Goal: Book appointment/travel/reservation

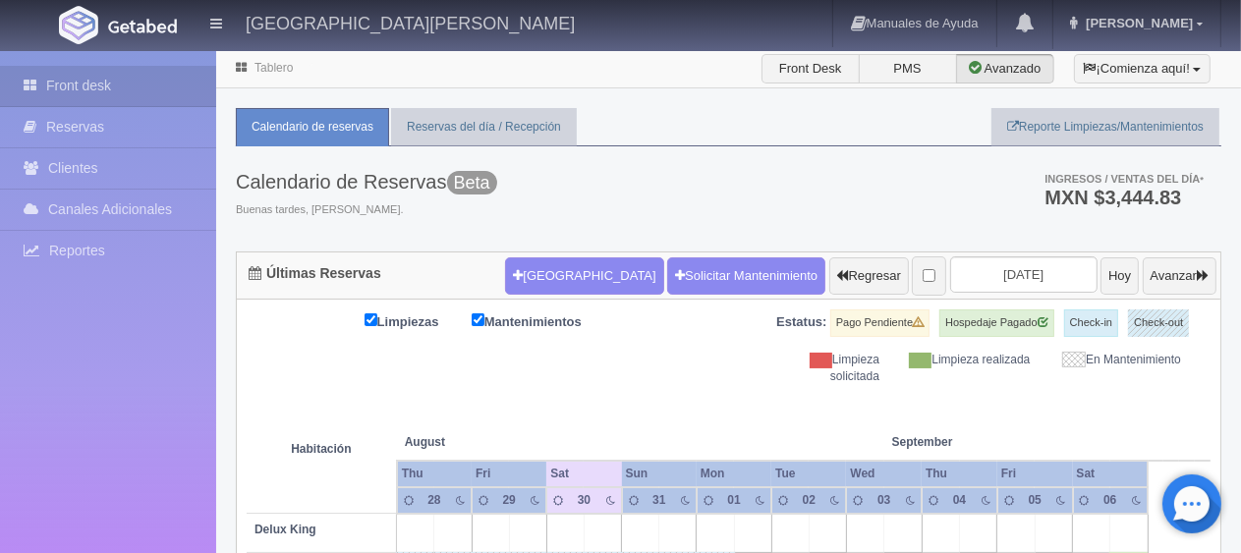
click at [512, 294] on form "[GEOGRAPHIC_DATA] Solicitar Mantenimiento Regresar [DATE] Hoy Avanzar" at bounding box center [861, 276] width 712 height 41
click at [512, 285] on button "[GEOGRAPHIC_DATA]" at bounding box center [584, 276] width 158 height 37
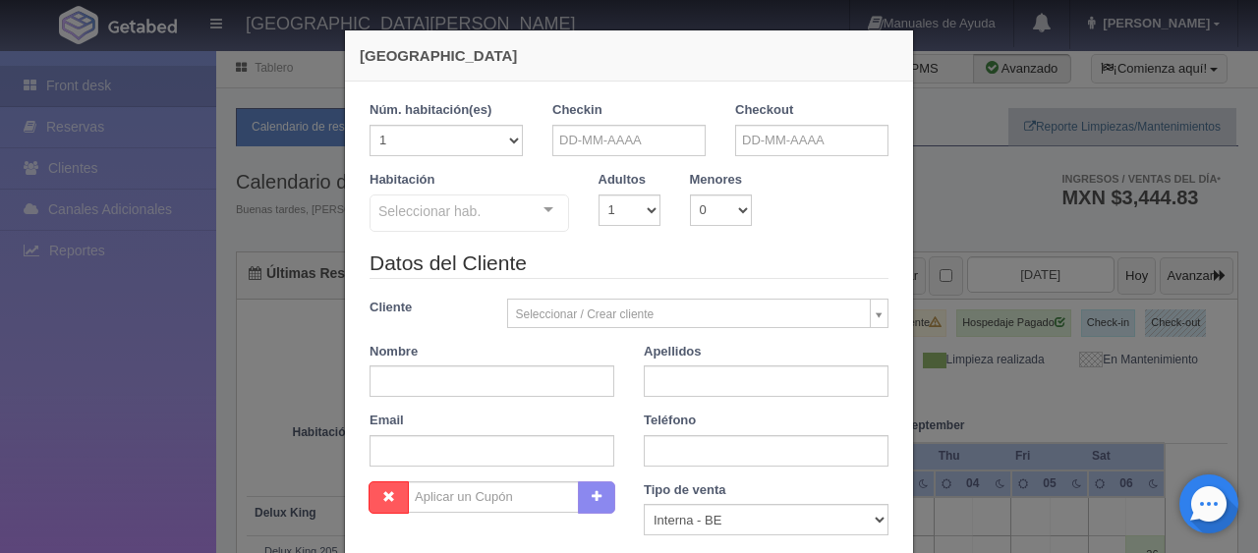
checkbox input "false"
click at [635, 143] on input "text" at bounding box center [628, 140] width 153 height 31
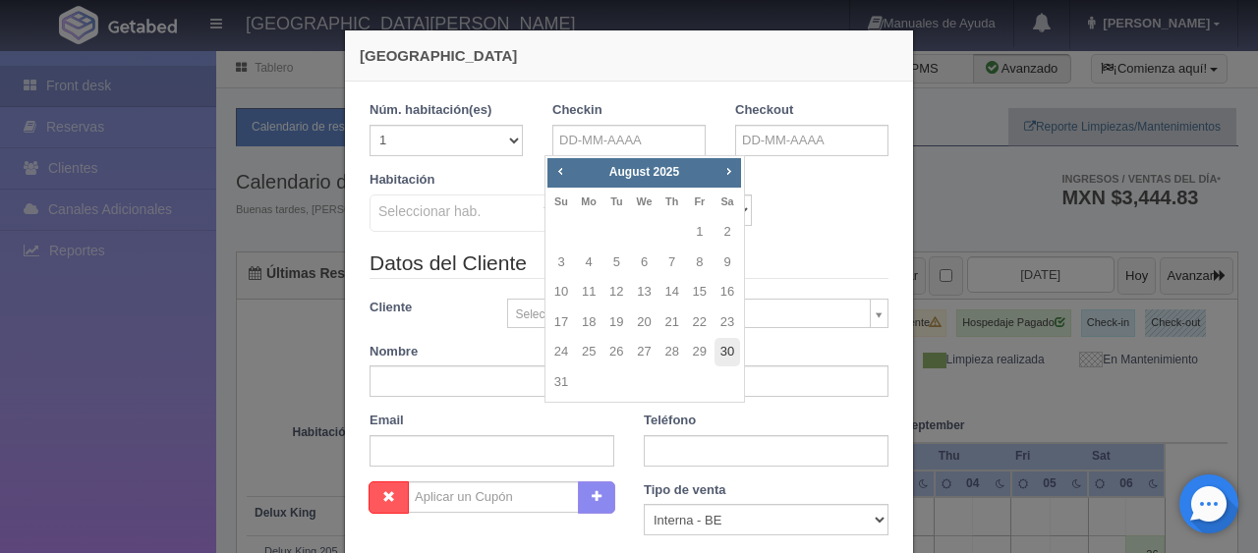
click at [731, 345] on link "30" at bounding box center [728, 352] width 26 height 29
type input "[DATE]"
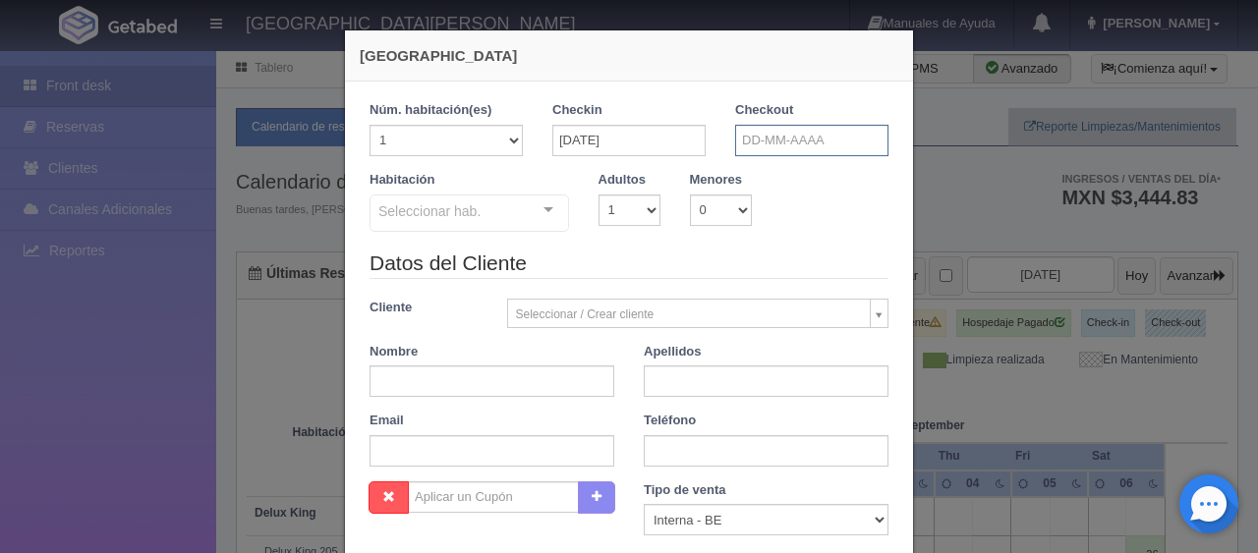
click at [778, 144] on input "text" at bounding box center [811, 140] width 153 height 31
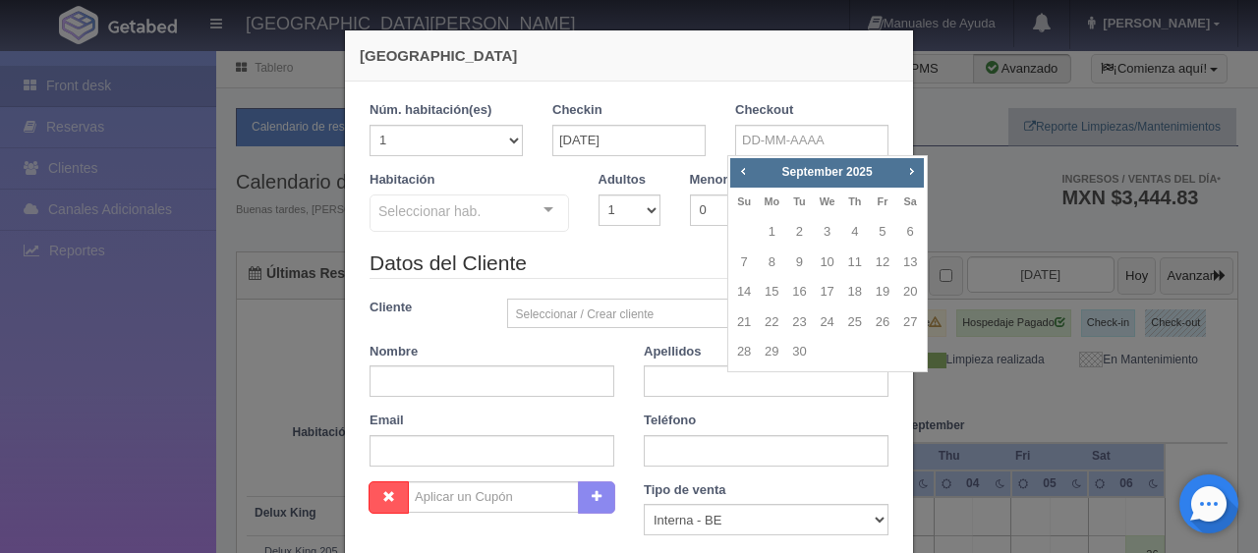
click at [934, 92] on div "[GEOGRAPHIC_DATA] 1 Núm. habitación(es) 1 2 3 4 5 6 7 8 9 10 11 12 13 14 15 16 …" at bounding box center [629, 276] width 1258 height 553
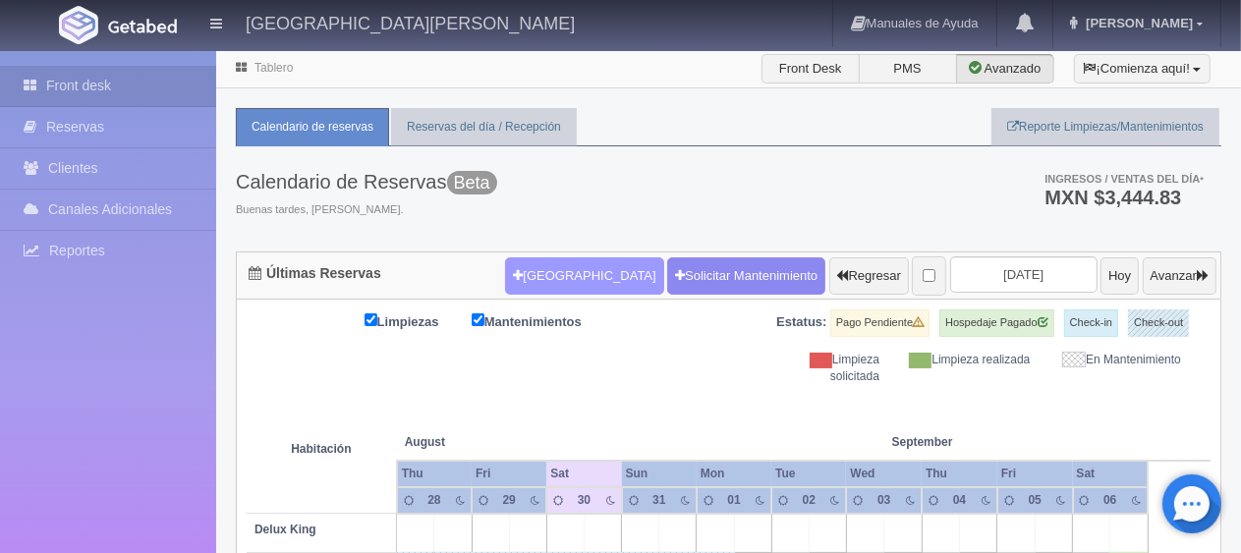
click at [534, 265] on button "[GEOGRAPHIC_DATA]" at bounding box center [584, 276] width 158 height 37
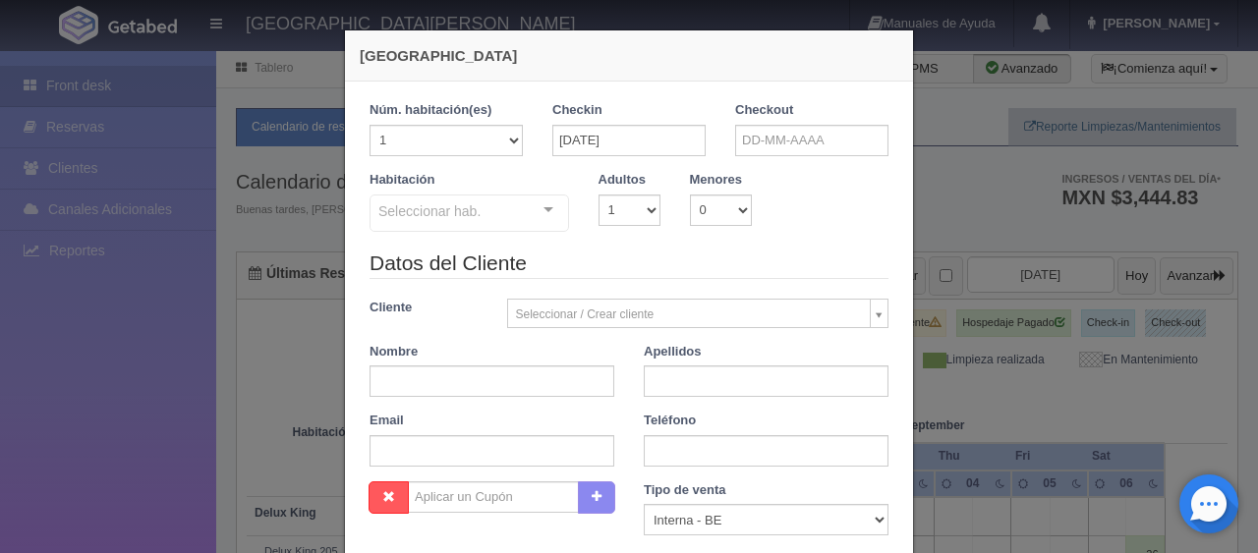
checkbox input "false"
drag, startPoint x: 775, startPoint y: 155, endPoint x: 774, endPoint y: 143, distance: 12.8
click at [775, 152] on div "Checkout" at bounding box center [811, 136] width 183 height 70
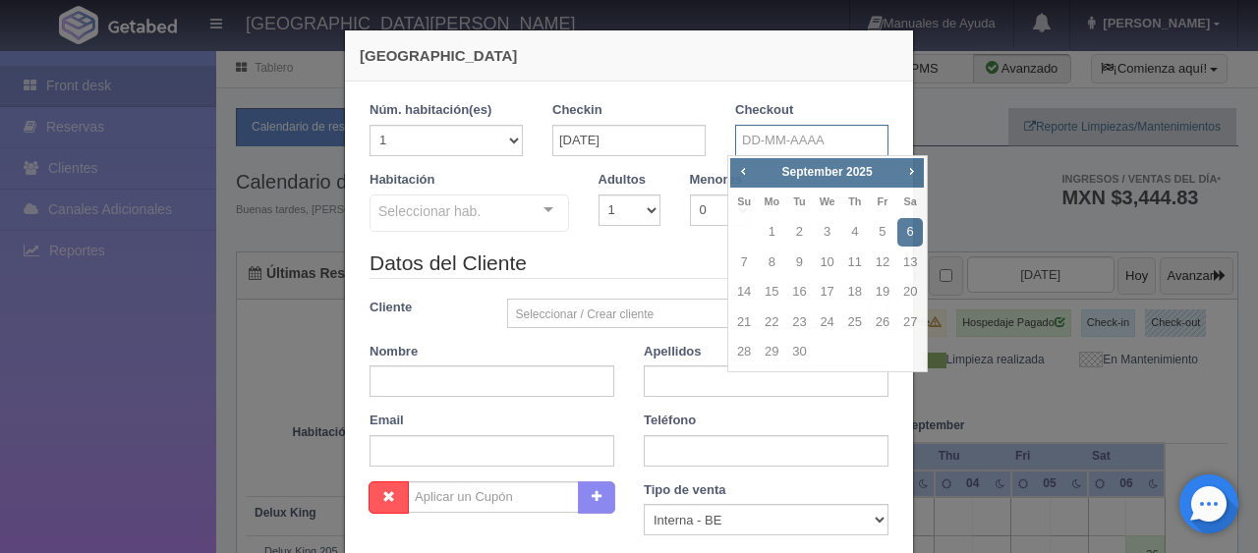
click at [774, 134] on input "text" at bounding box center [811, 140] width 153 height 31
click at [798, 222] on link "2" at bounding box center [799, 232] width 26 height 29
type input "[DATE]"
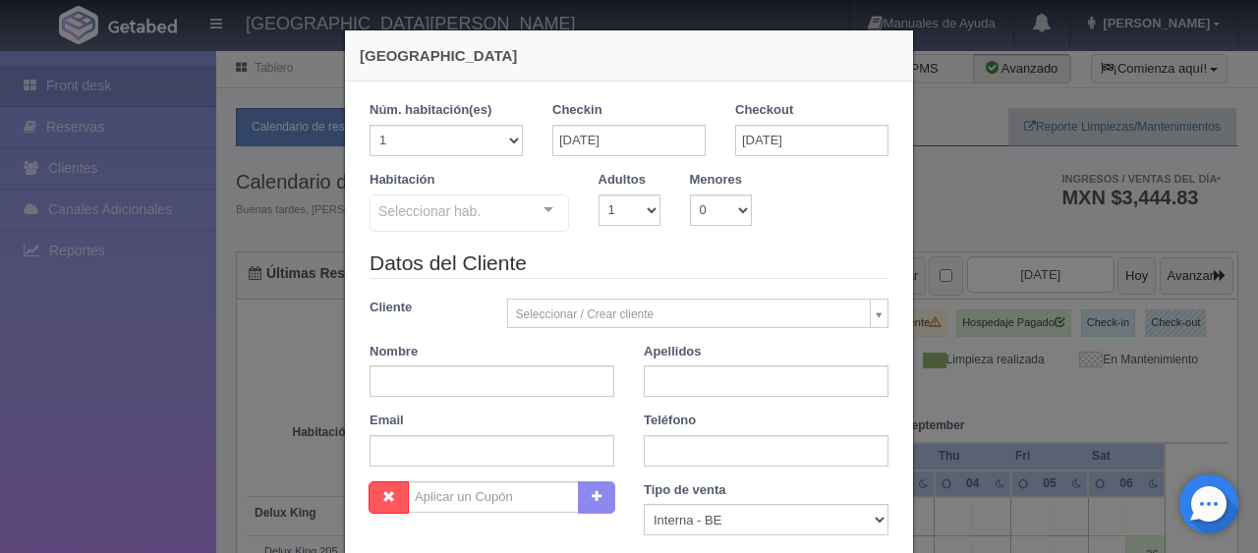
checkbox input "false"
click at [626, 211] on select "1 2 3 4 5 6 7 8 9 10" at bounding box center [630, 210] width 62 height 31
select select "2"
click at [599, 195] on select "1 2 3 4 5 6 7 8 9 10" at bounding box center [630, 210] width 62 height 31
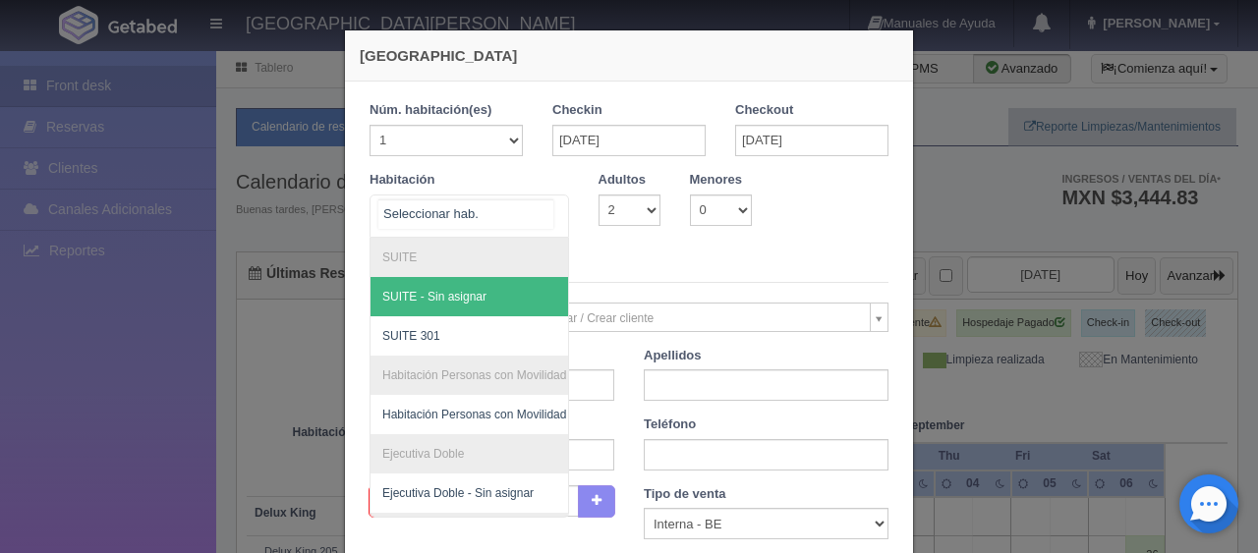
click at [543, 210] on div at bounding box center [548, 210] width 39 height 29
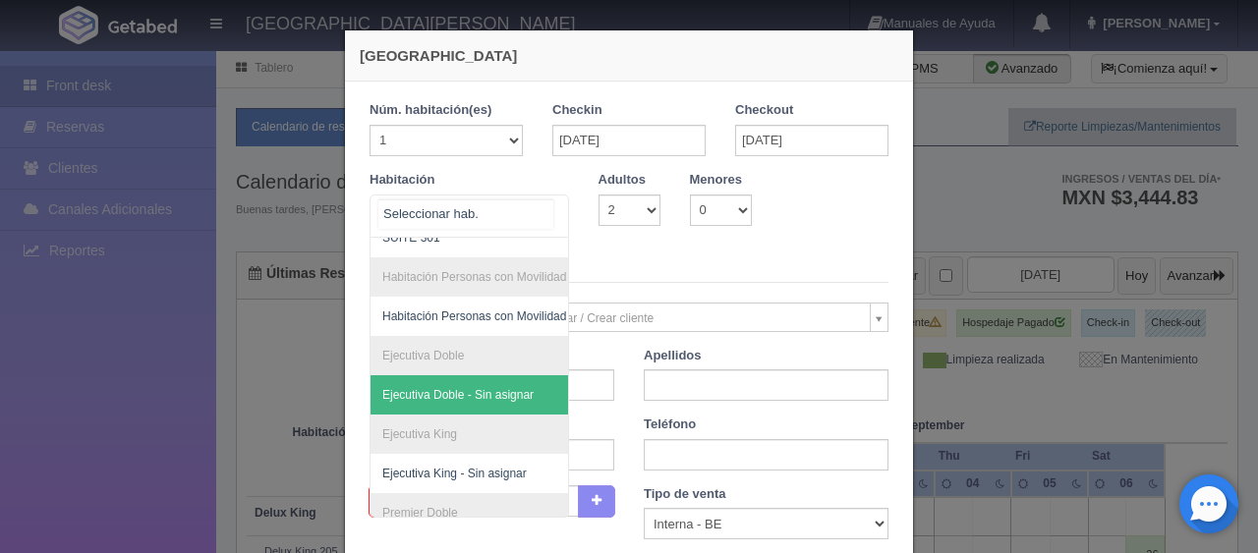
scroll to position [287, 0]
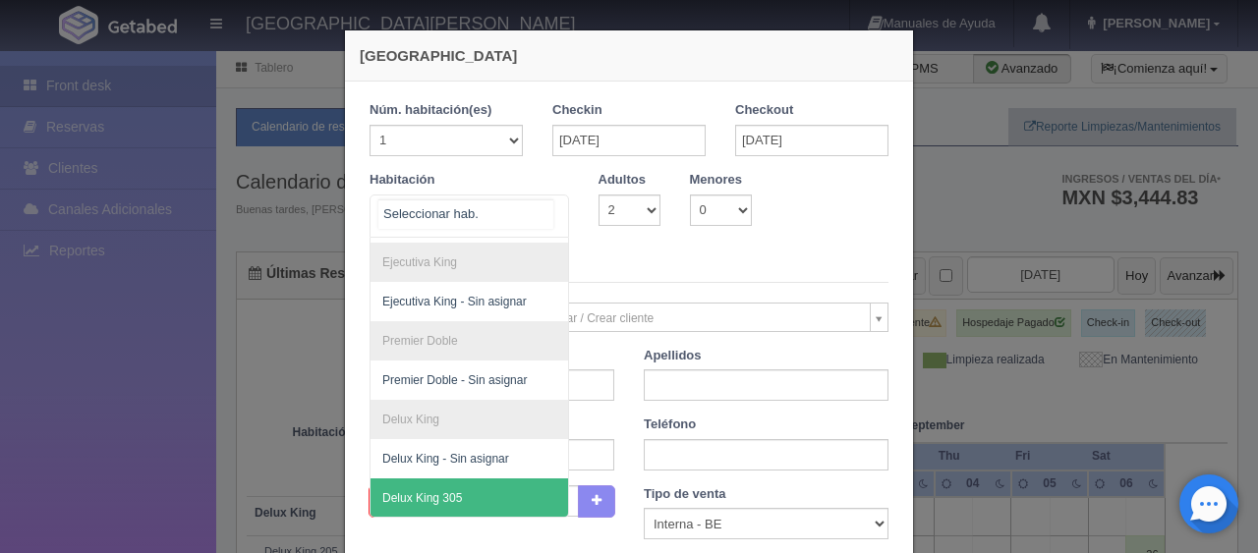
click at [472, 479] on span "Delux King 305" at bounding box center [536, 498] width 330 height 39
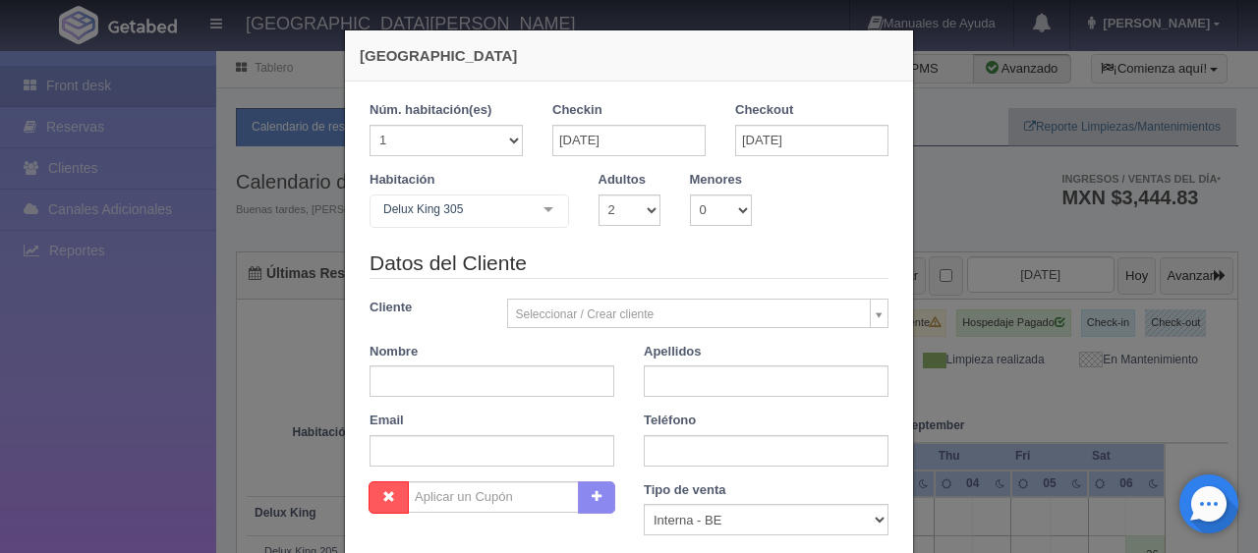
checkbox input "false"
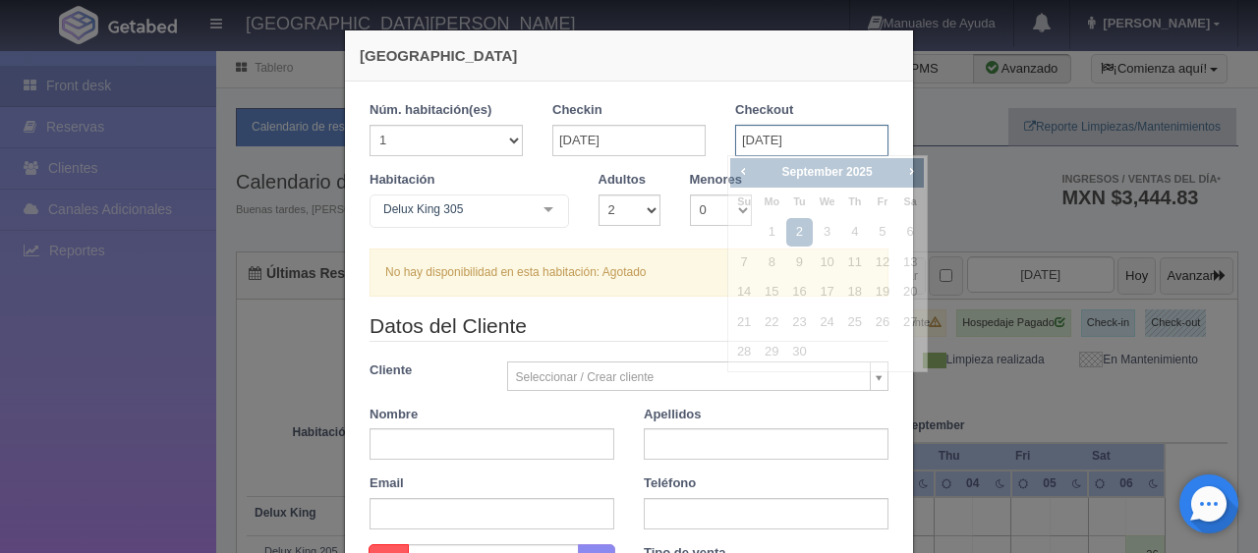
click at [766, 137] on input "[DATE]" at bounding box center [811, 140] width 153 height 31
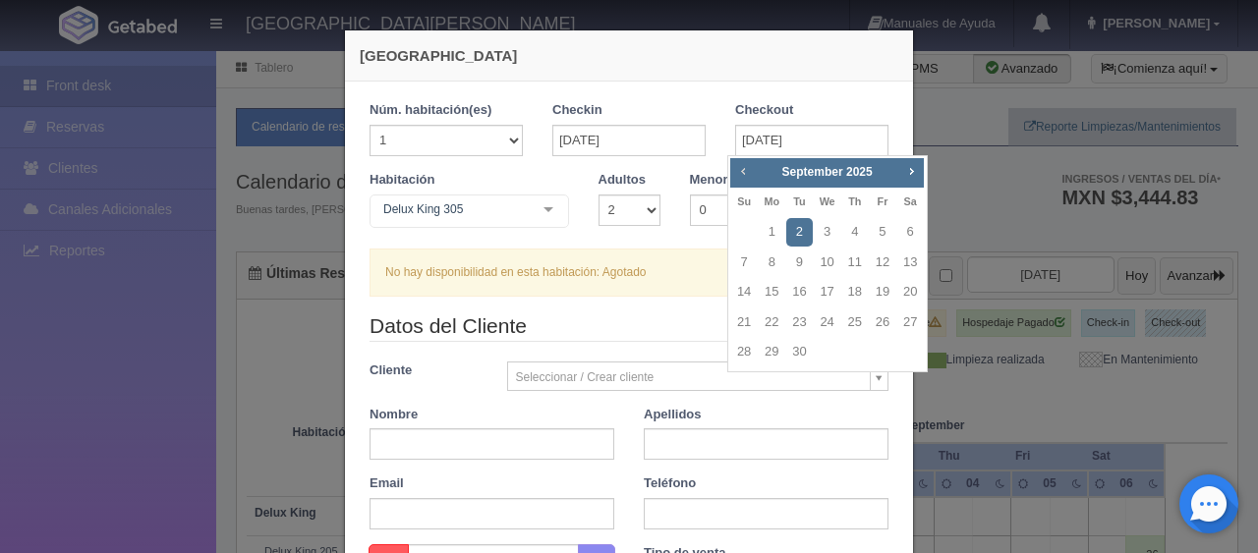
click at [741, 174] on span "Prev" at bounding box center [743, 171] width 16 height 16
click at [742, 387] on link "31" at bounding box center [744, 383] width 26 height 29
type input "[DATE]"
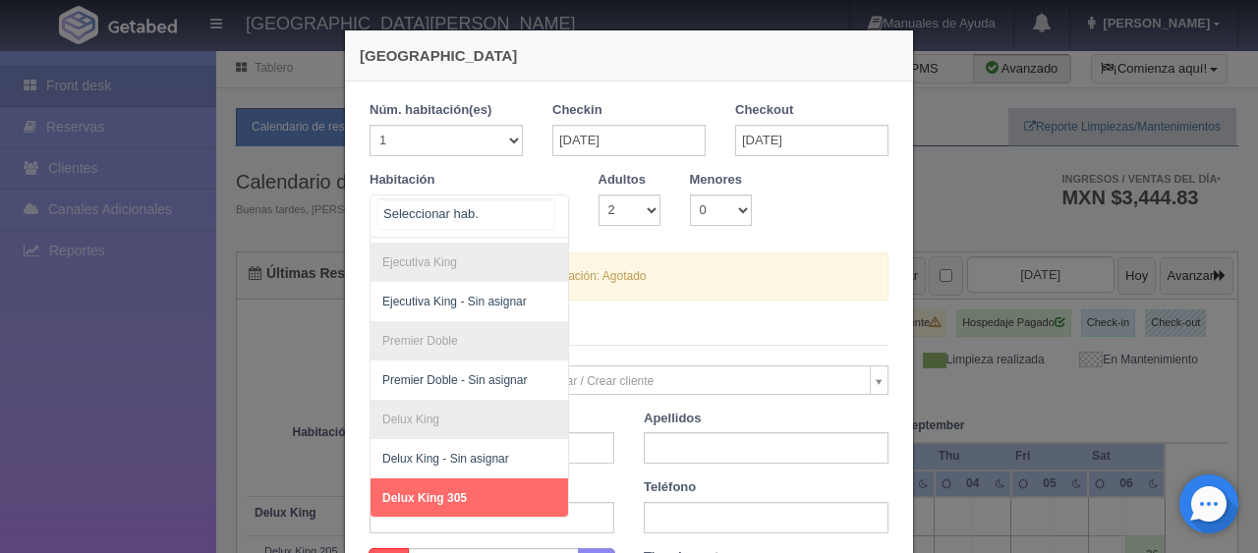
scroll to position [98, 0]
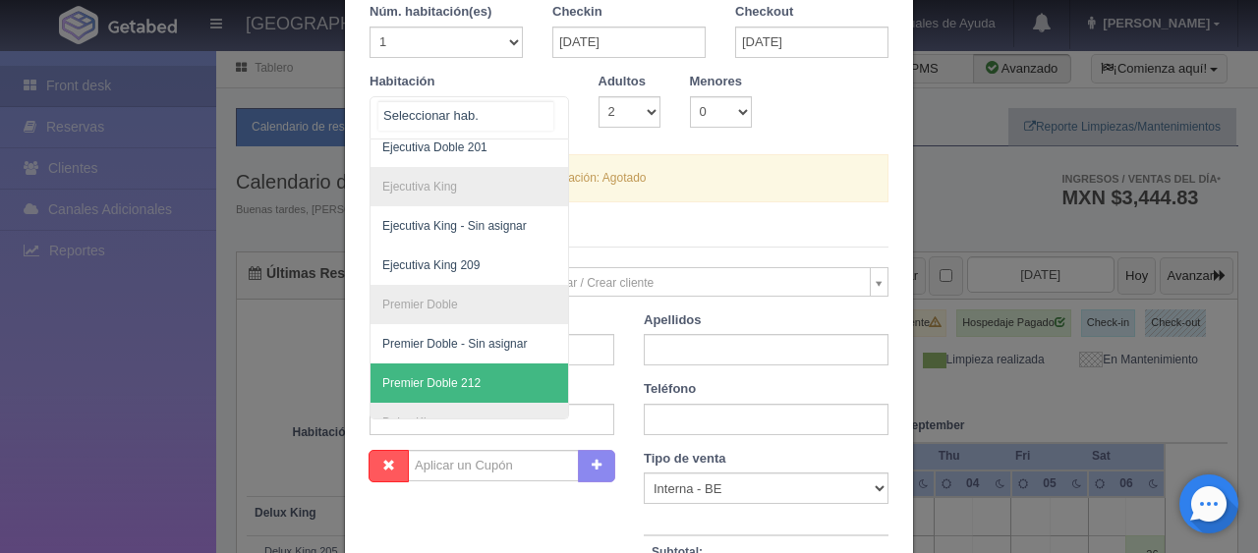
click at [490, 387] on span "Premier Doble 212" at bounding box center [536, 383] width 330 height 39
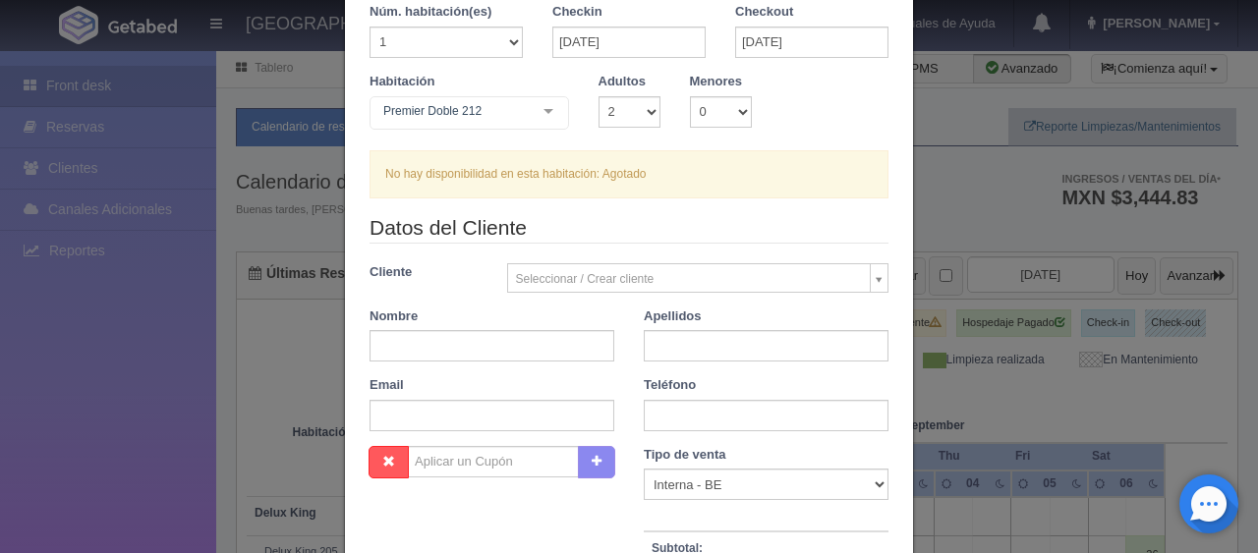
checkbox input "false"
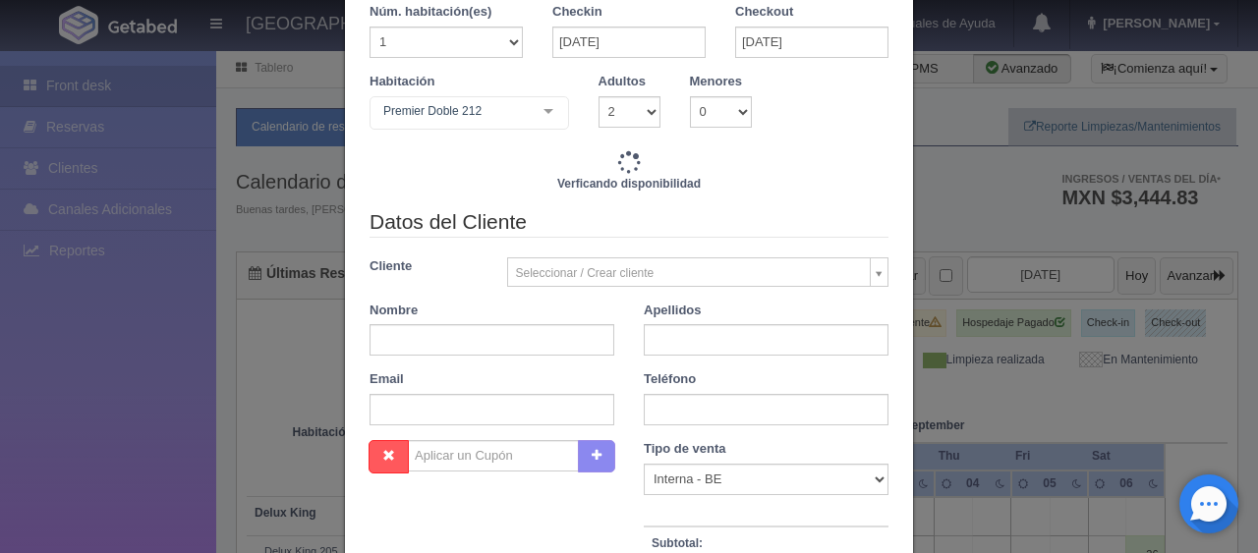
type input "1649.00"
checkbox input "false"
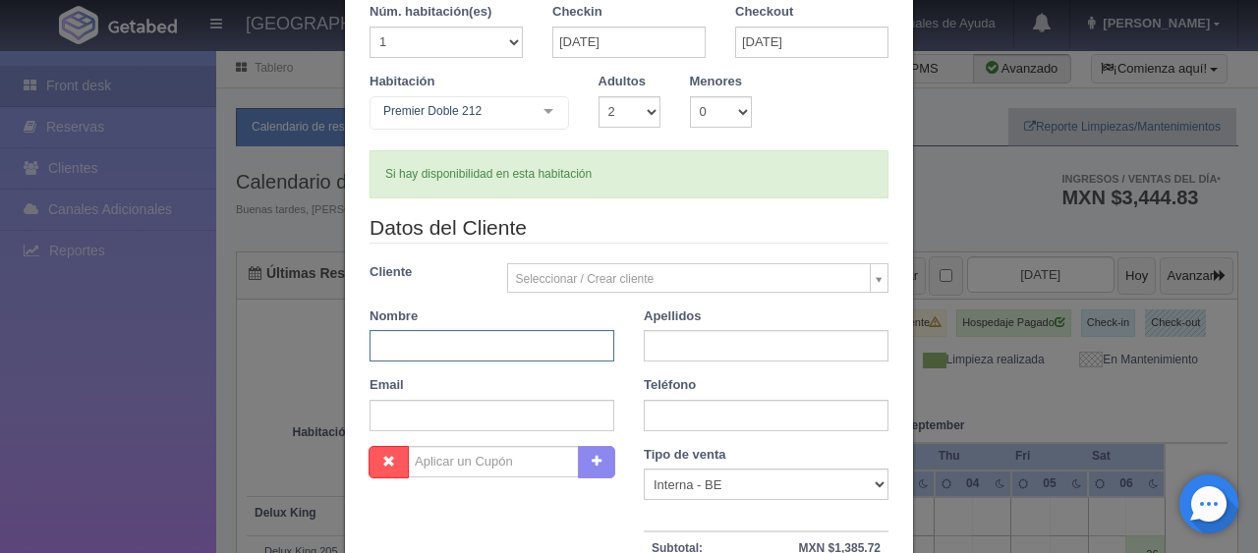
click at [454, 349] on input "text" at bounding box center [492, 345] width 245 height 31
type input "[PERSON_NAME]"
click at [689, 340] on input "text" at bounding box center [766, 345] width 245 height 31
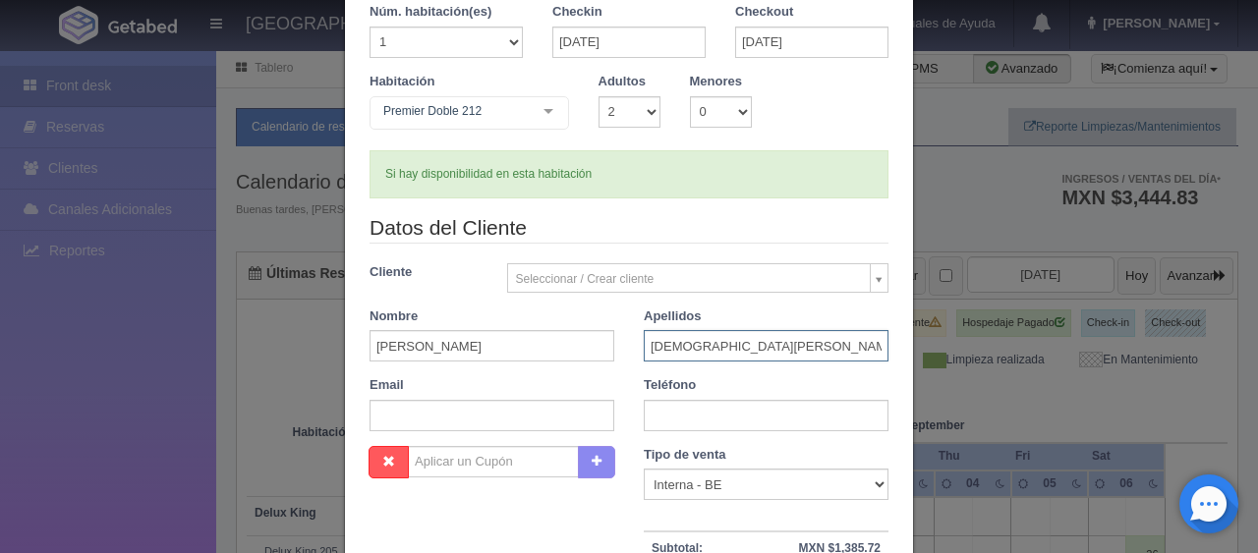
type input "[DEMOGRAPHIC_DATA][PERSON_NAME]"
click at [704, 407] on input "text" at bounding box center [766, 415] width 245 height 31
type input "."
click at [704, 477] on select "Correo Electronico Interna - BE Llamada OTA Externa Otro WALK IN" at bounding box center [766, 484] width 245 height 31
select select "walkin"
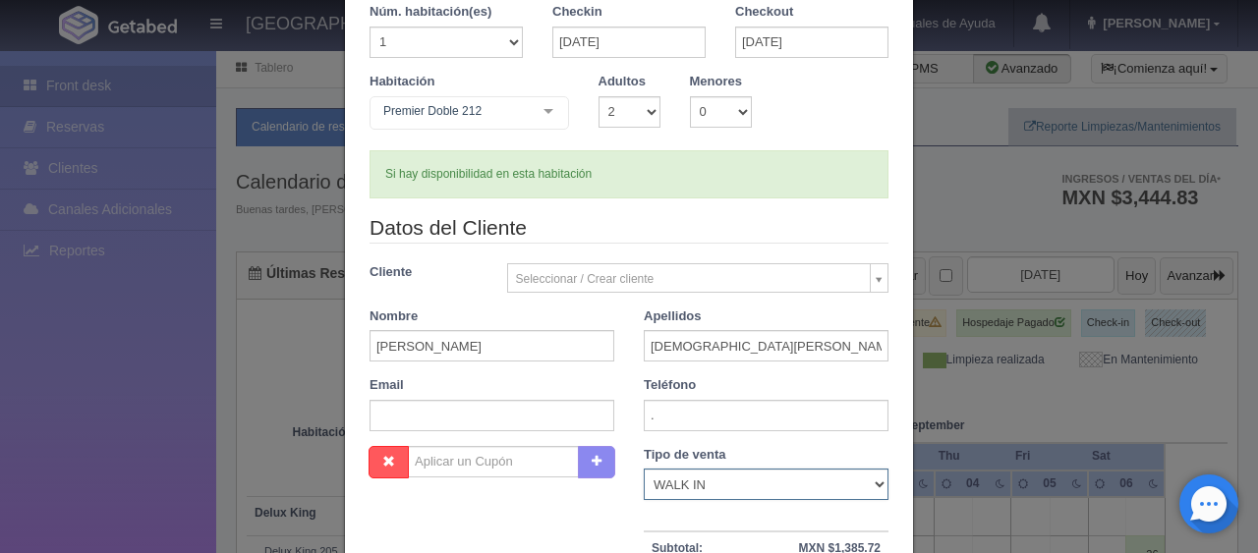
click at [644, 469] on select "Correo Electronico Interna - BE Llamada OTA Externa Otro WALK IN" at bounding box center [766, 484] width 245 height 31
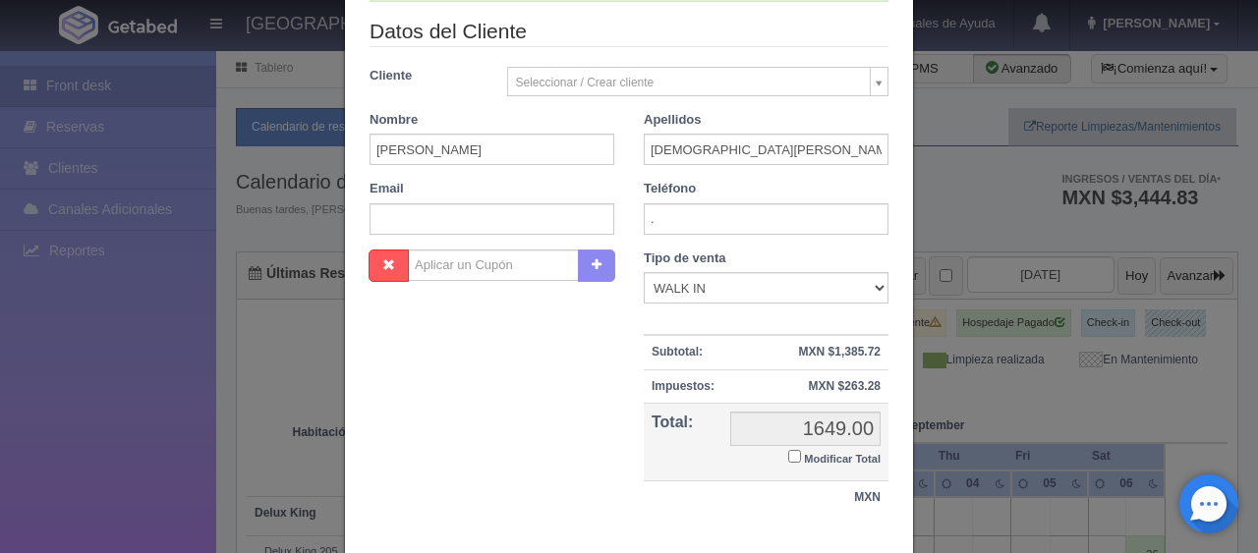
click at [789, 456] on input "Modificar Total" at bounding box center [794, 456] width 13 height 13
checkbox input "true"
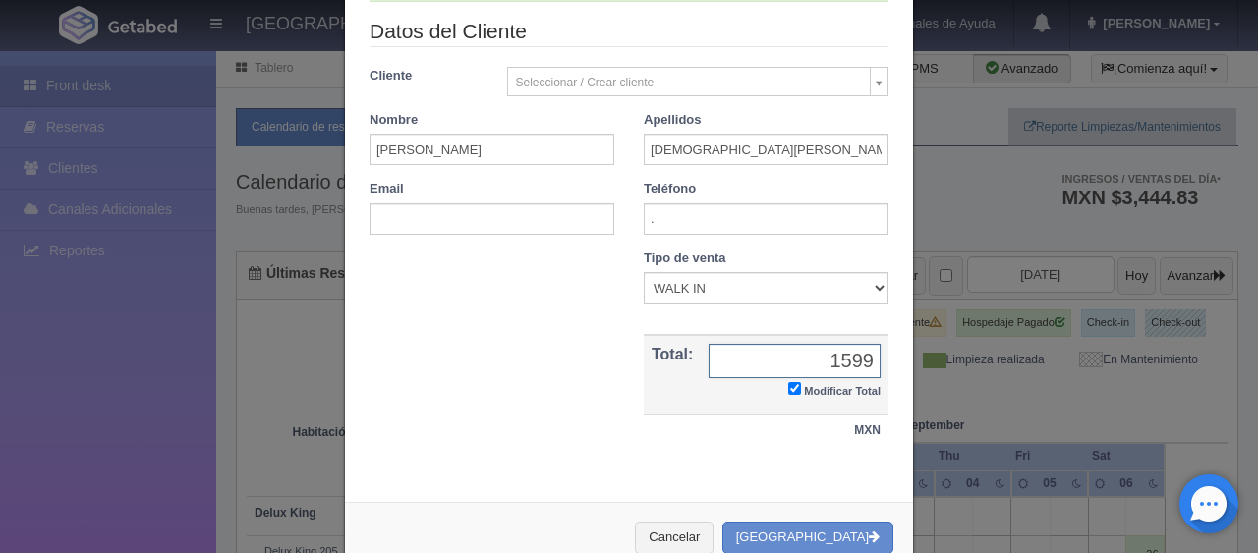
type input "1599.00"
click at [827, 535] on button "[GEOGRAPHIC_DATA]" at bounding box center [807, 538] width 171 height 32
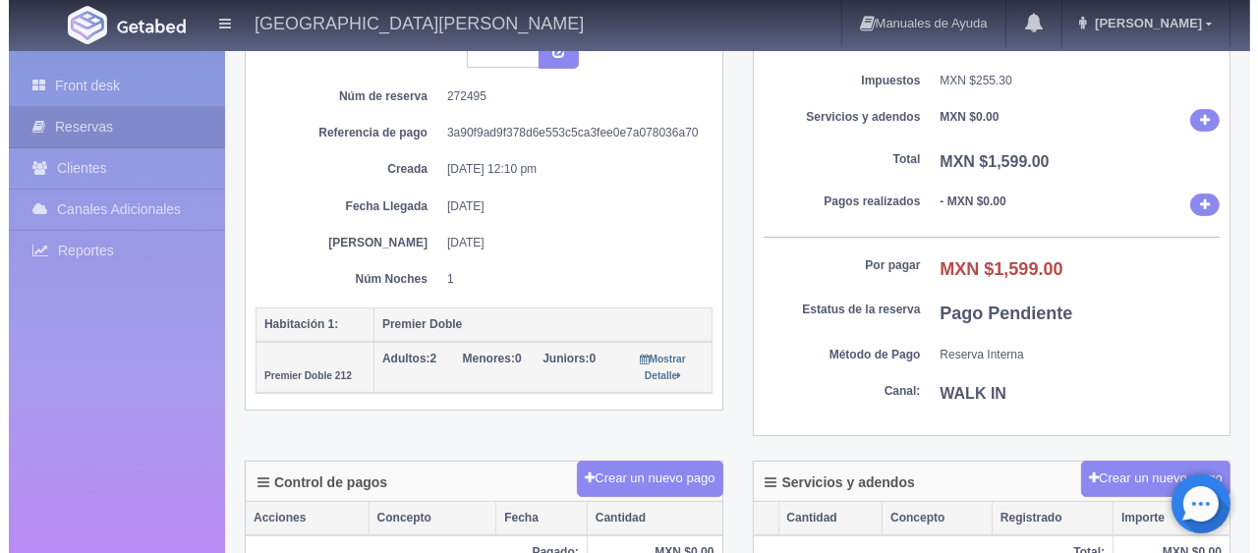
scroll to position [491, 0]
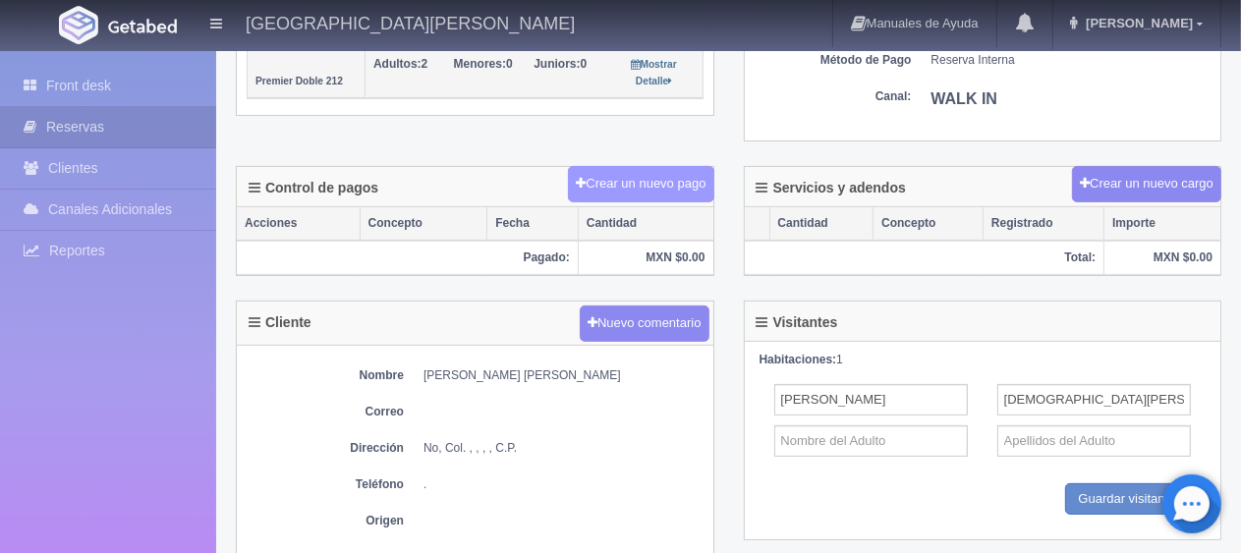
click at [625, 179] on button "Crear un nuevo pago" at bounding box center [640, 184] width 145 height 36
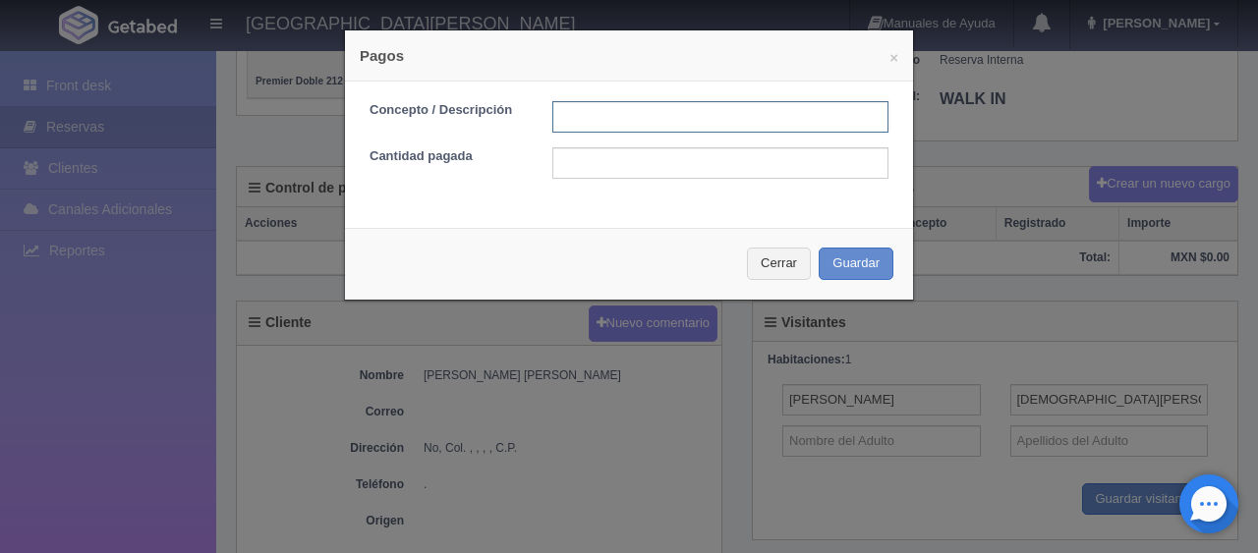
click at [708, 107] on input "text" at bounding box center [720, 116] width 336 height 31
type input "Total Tarjeta"
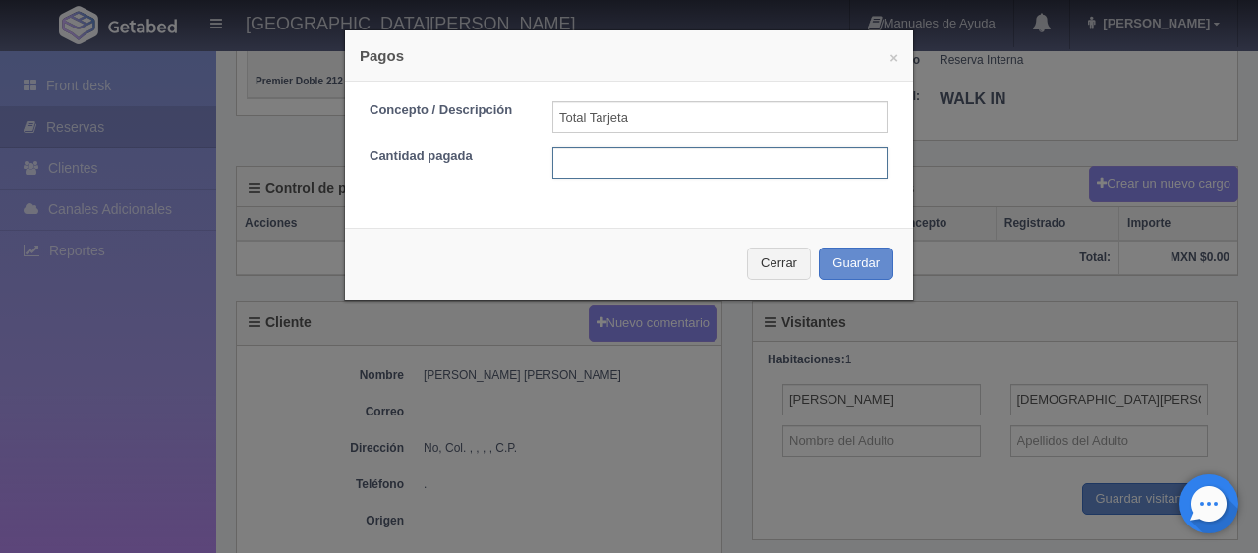
click at [714, 167] on input "text" at bounding box center [720, 162] width 336 height 31
type input "1599"
click at [854, 244] on div "Cerrar Guardar" at bounding box center [629, 264] width 568 height 72
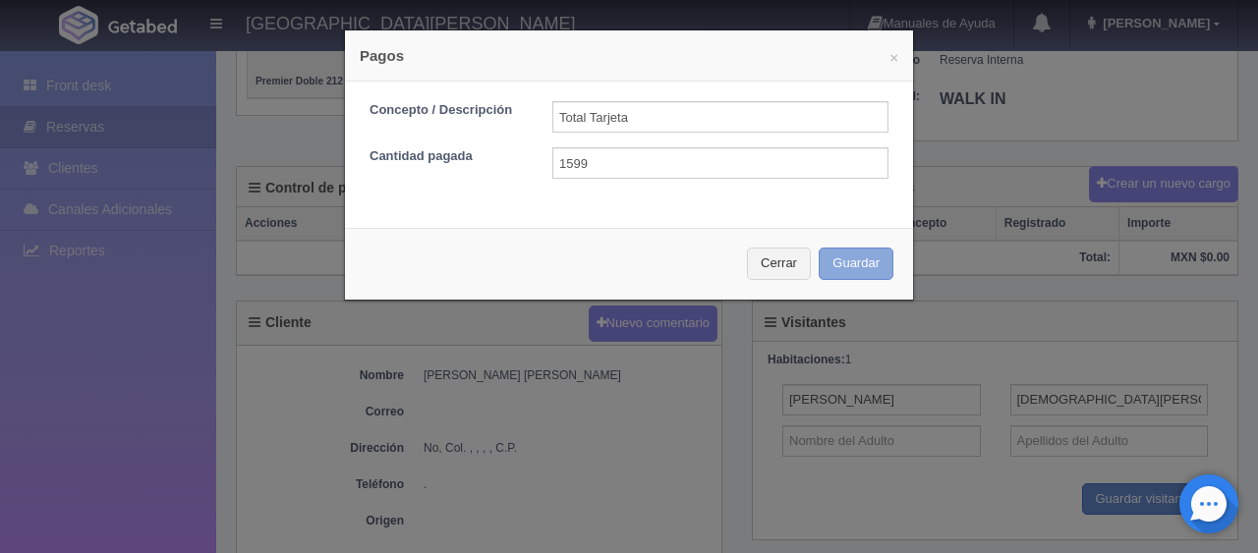
click at [854, 251] on button "Guardar" at bounding box center [856, 264] width 75 height 32
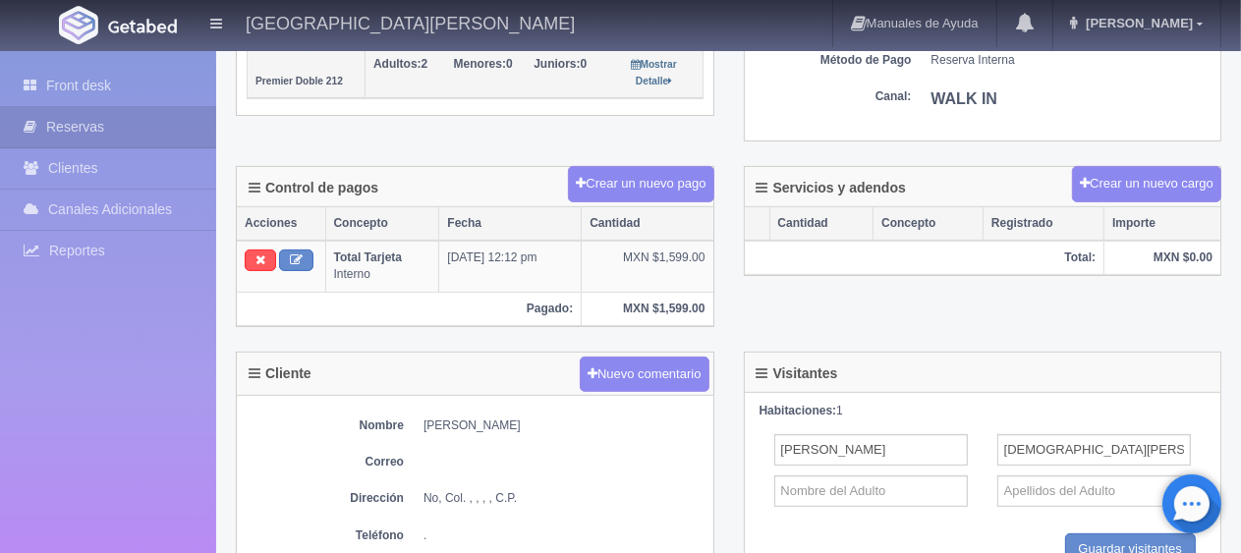
scroll to position [491, 0]
